Goal: Find specific page/section: Find specific page/section

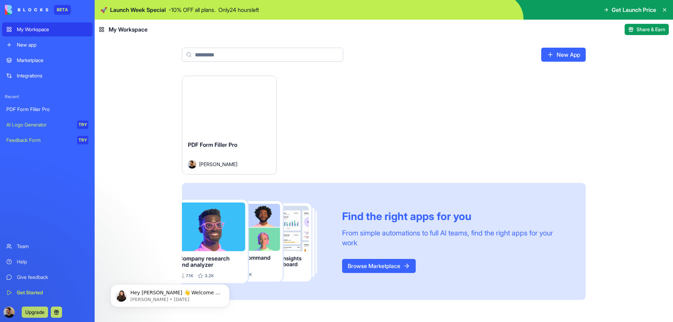
click at [36, 113] on link "PDF Form Filler Pro" at bounding box center [47, 109] width 90 height 14
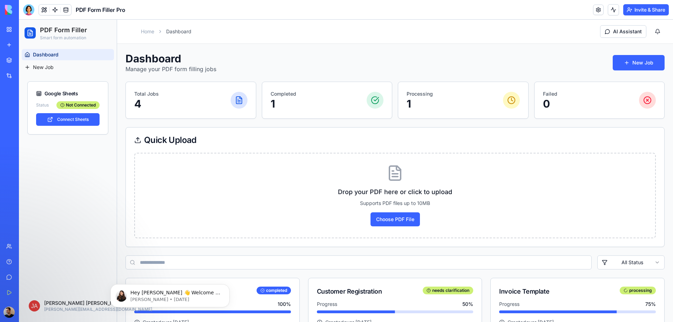
click at [56, 95] on div "Google Sheets" at bounding box center [67, 93] width 63 height 7
drag, startPoint x: 138, startPoint y: 33, endPoint x: 148, endPoint y: 32, distance: 9.6
click at [140, 33] on div "Toggle sidebar Home Dashboard" at bounding box center [158, 32] width 66 height 10
click at [148, 31] on link "Home" at bounding box center [147, 31] width 13 height 7
click at [608, 7] on button at bounding box center [613, 9] width 11 height 11
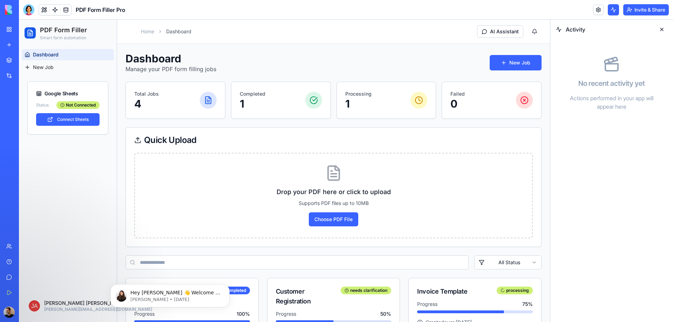
click at [608, 13] on button at bounding box center [613, 9] width 11 height 11
click at [600, 10] on link at bounding box center [598, 10] width 11 height 11
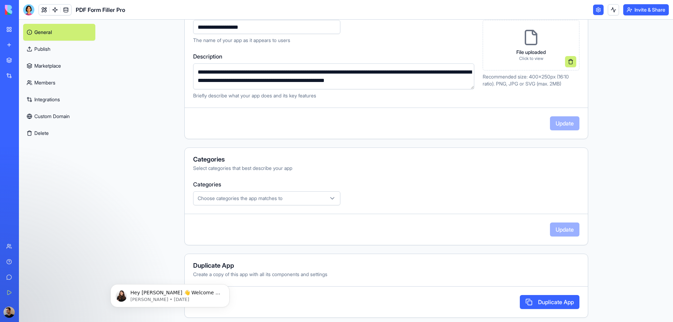
scroll to position [104, 0]
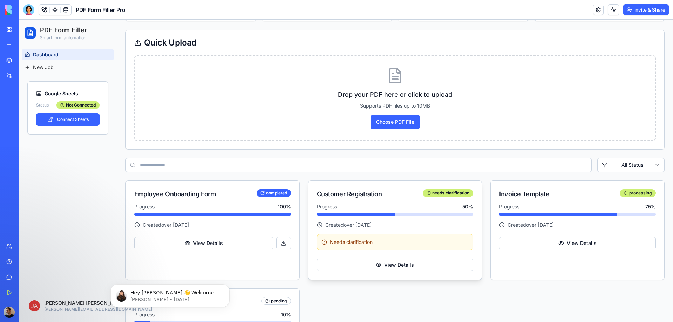
scroll to position [172, 0]
